Goal: Task Accomplishment & Management: Complete application form

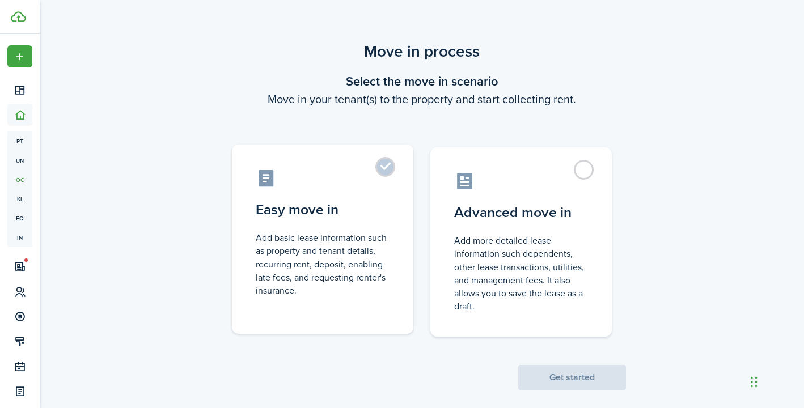
click at [383, 177] on control-radio-card-icon at bounding box center [323, 178] width 134 height 20
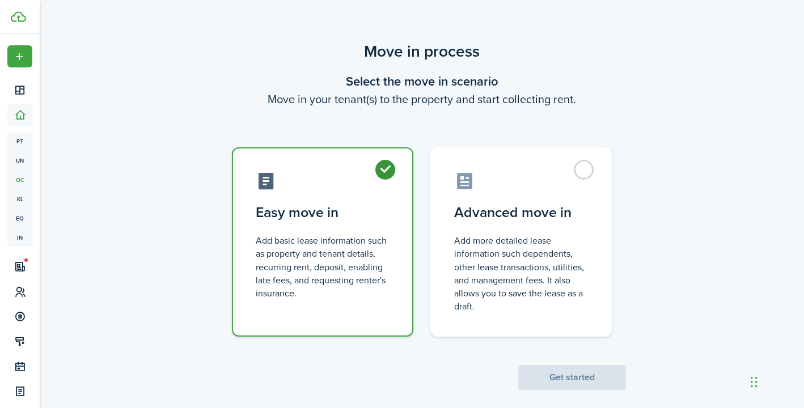
radio input "true"
click at [566, 387] on button "Get started" at bounding box center [572, 377] width 108 height 25
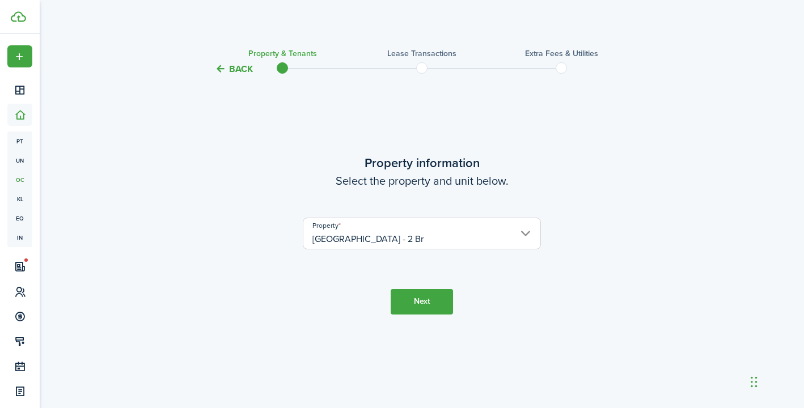
click at [444, 302] on button "Next" at bounding box center [421, 302] width 62 height 26
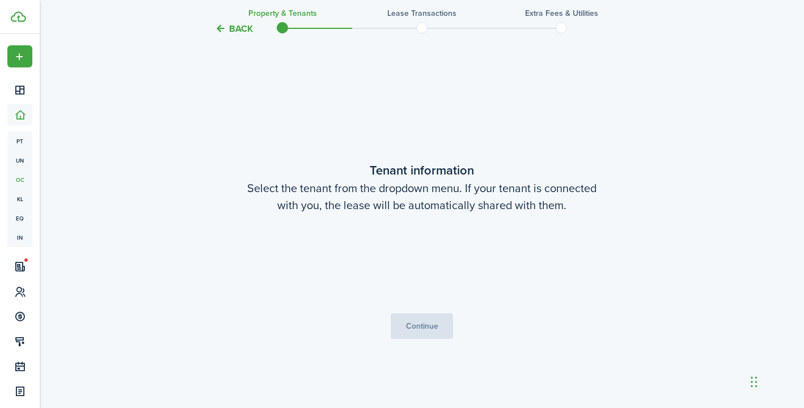
scroll to position [332, 0]
click at [448, 257] on loading-skeleton at bounding box center [422, 257] width 238 height 32
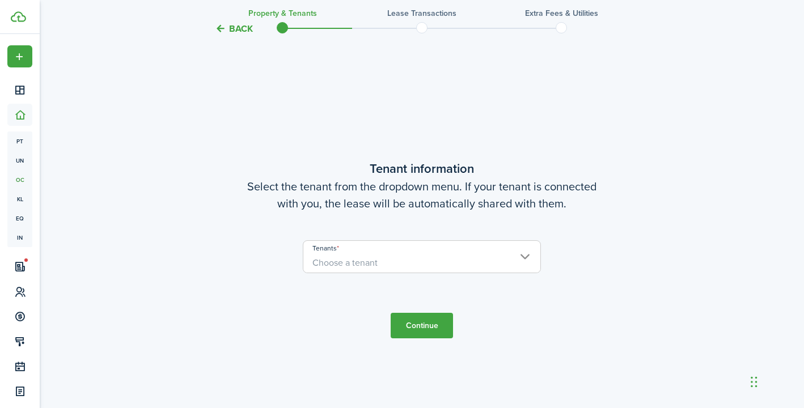
click at [448, 254] on span "Choose a tenant" at bounding box center [421, 262] width 237 height 19
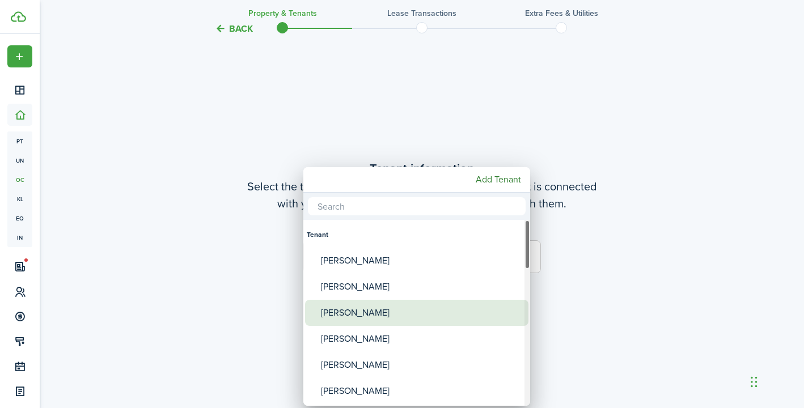
click at [394, 314] on div "[PERSON_NAME]" at bounding box center [421, 313] width 201 height 26
type input "[PERSON_NAME]"
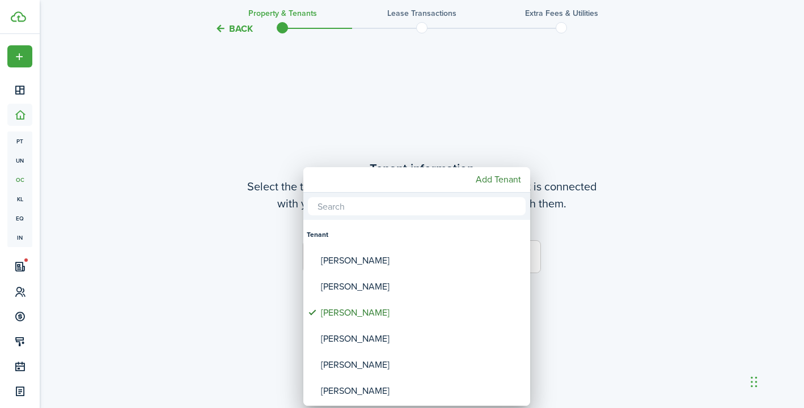
click at [588, 301] on div at bounding box center [401, 203] width 985 height 589
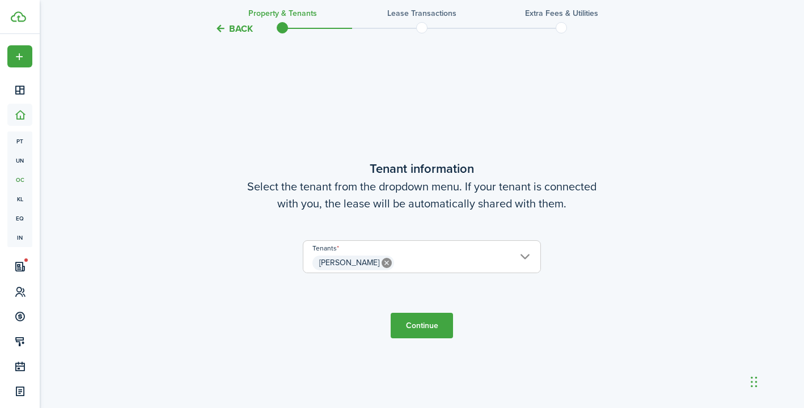
click at [408, 328] on button "Continue" at bounding box center [421, 326] width 62 height 26
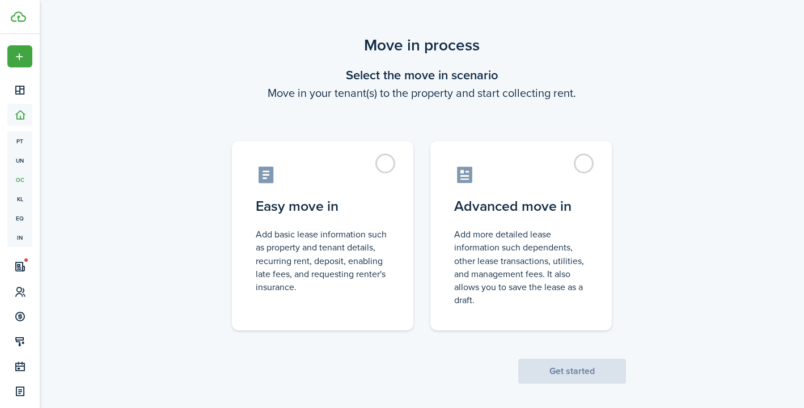
scroll to position [13, 0]
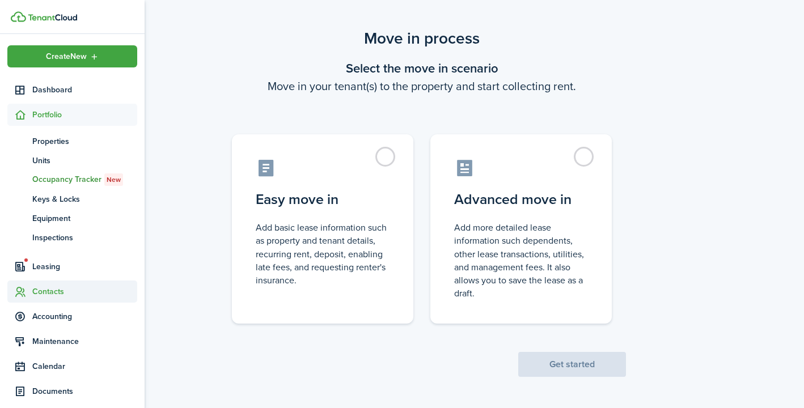
click at [37, 290] on span "Contacts" at bounding box center [84, 292] width 105 height 12
